Goal: Information Seeking & Learning: Learn about a topic

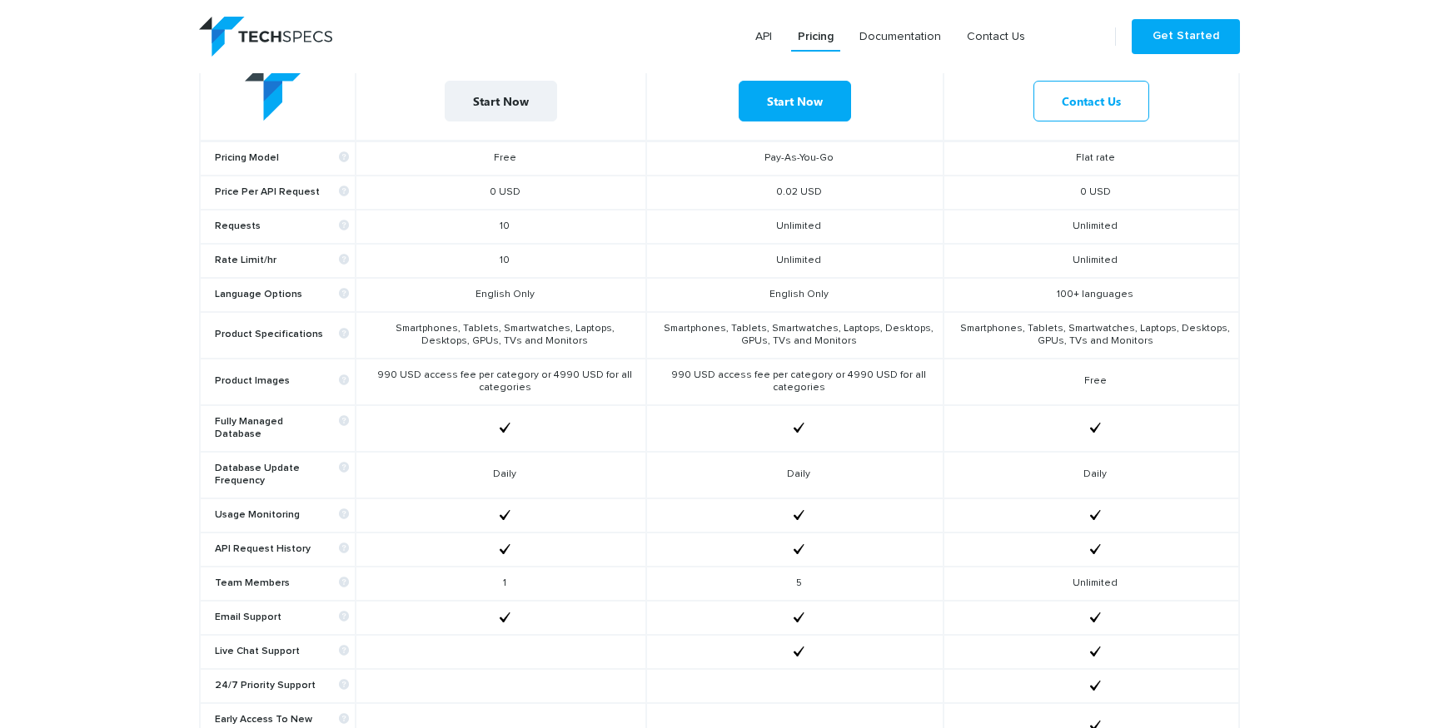
scroll to position [714, 0]
click at [787, 326] on td "Smartphones, Tablets, Smartwatches, Laptops, Desktops, GPUs, TVs and Monitors" at bounding box center [794, 333] width 297 height 47
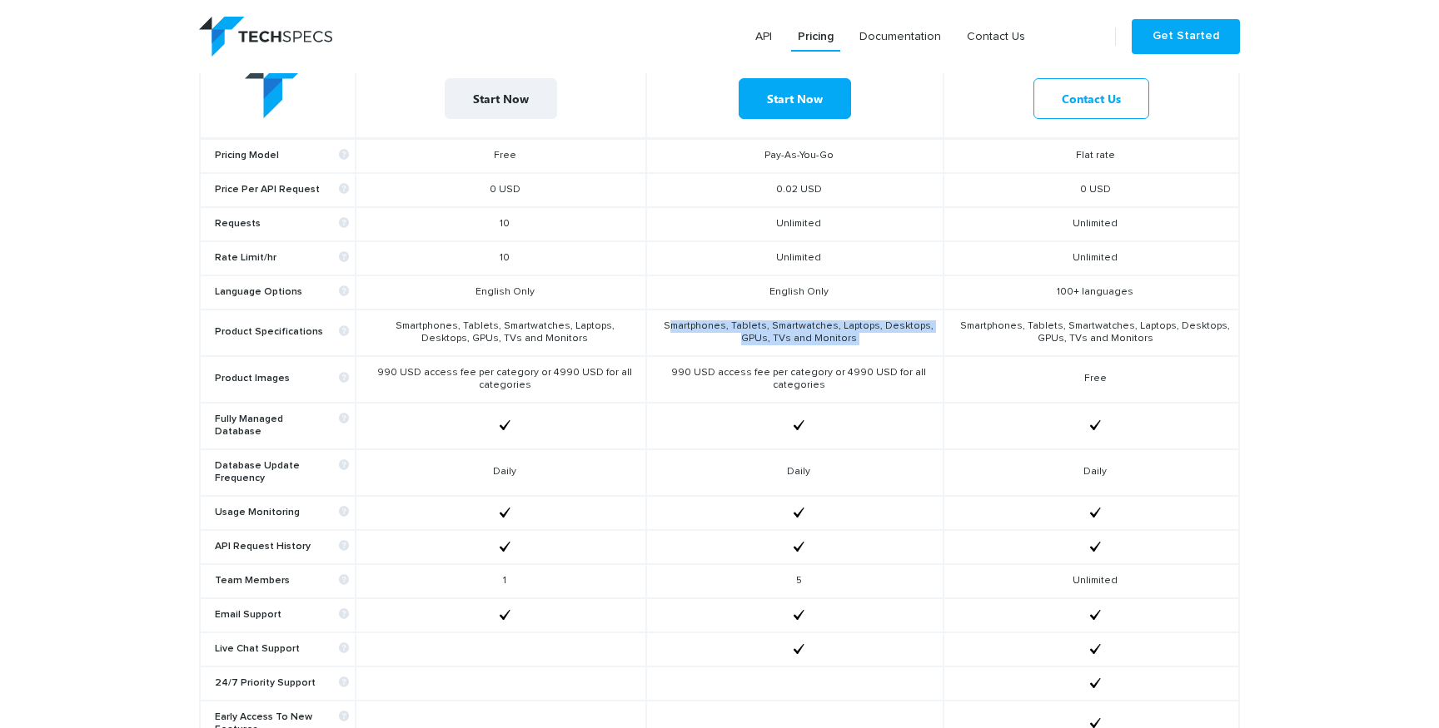
click at [787, 326] on td "Smartphones, Tablets, Smartwatches, Laptops, Desktops, GPUs, TVs and Monitors" at bounding box center [794, 333] width 297 height 47
click at [800, 374] on td "990 USD access fee per category or 4990 USD for all categories" at bounding box center [794, 379] width 297 height 47
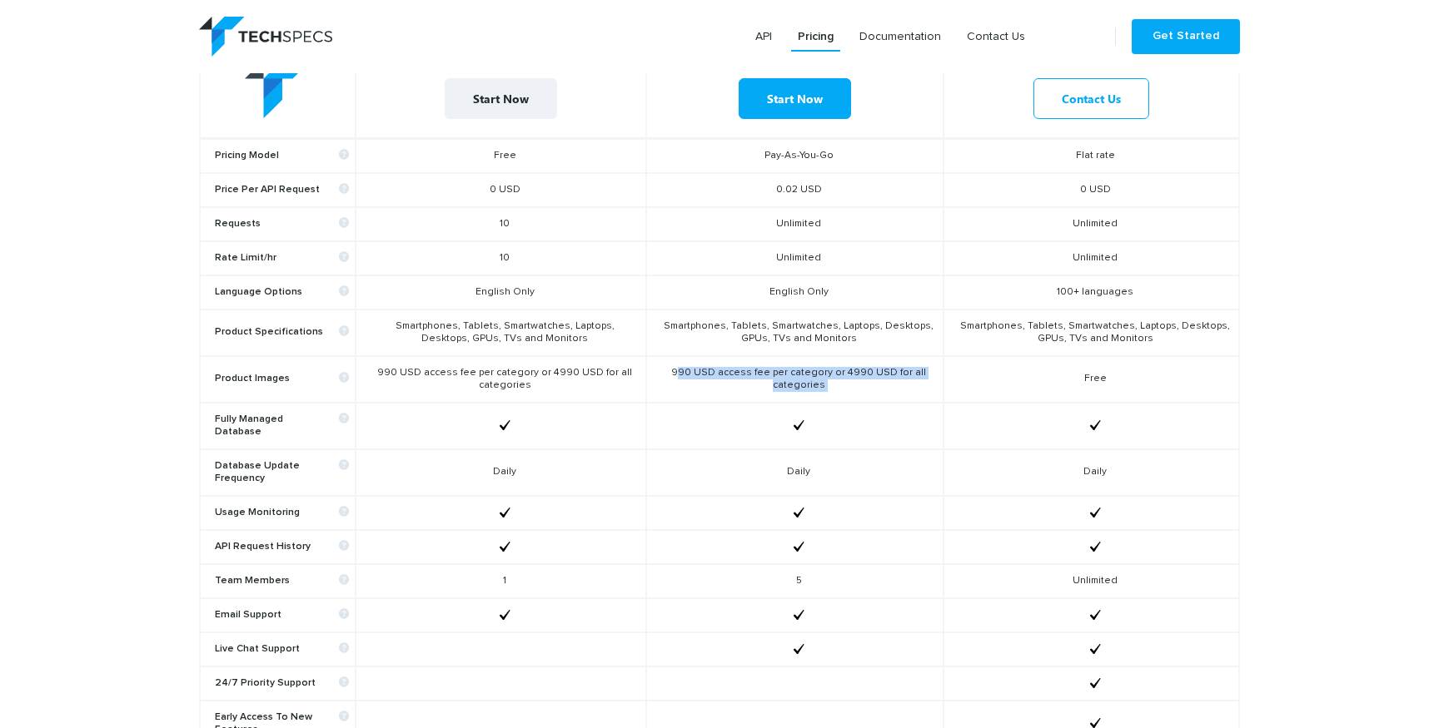
click at [800, 374] on td "990 USD access fee per category or 4990 USD for all categories" at bounding box center [794, 379] width 297 height 47
